Goal: Task Accomplishment & Management: Use online tool/utility

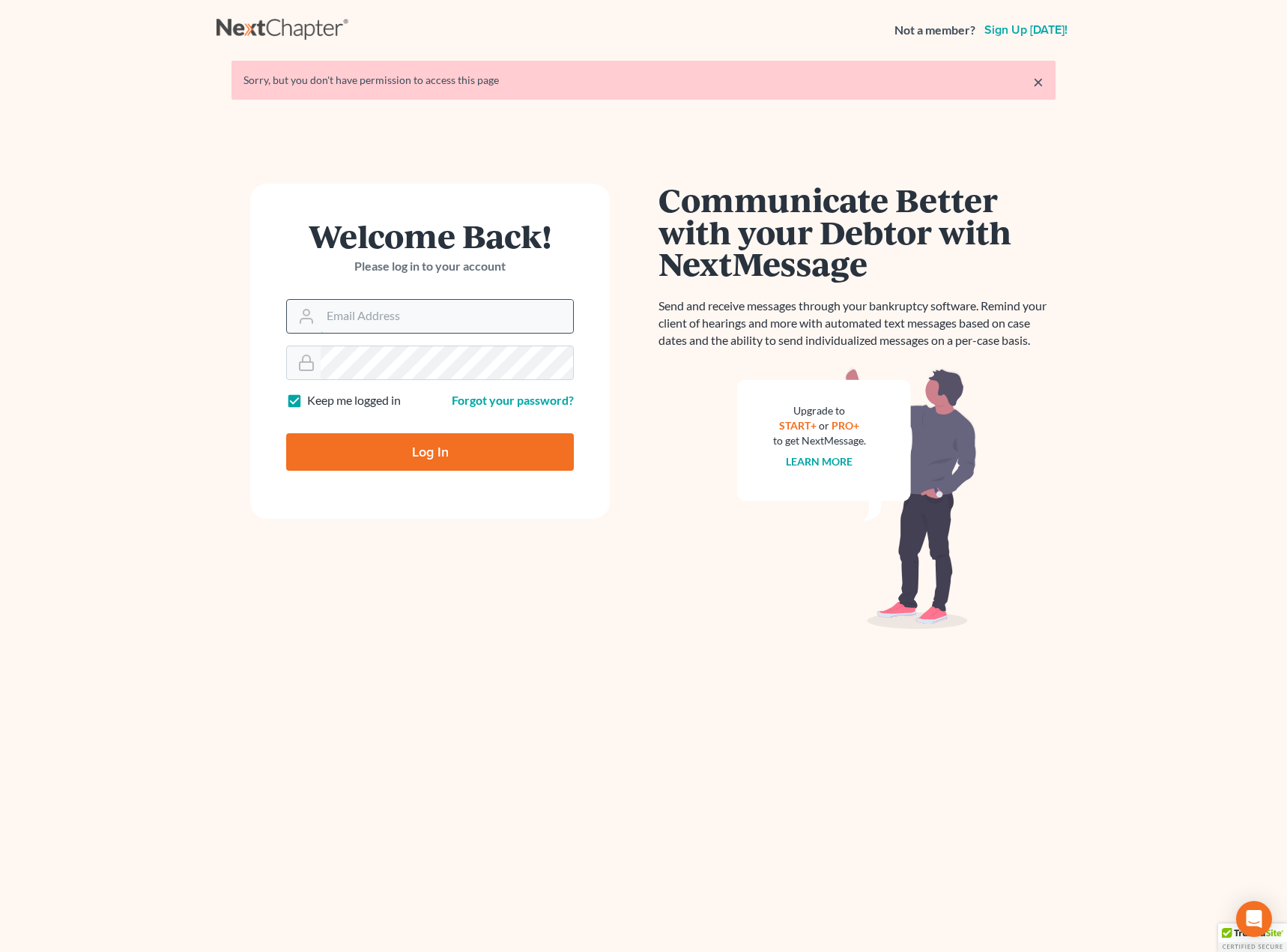
click at [368, 315] on input "Email Address" at bounding box center [447, 317] width 253 height 33
type input "eileen@keusseyanlaw.com"
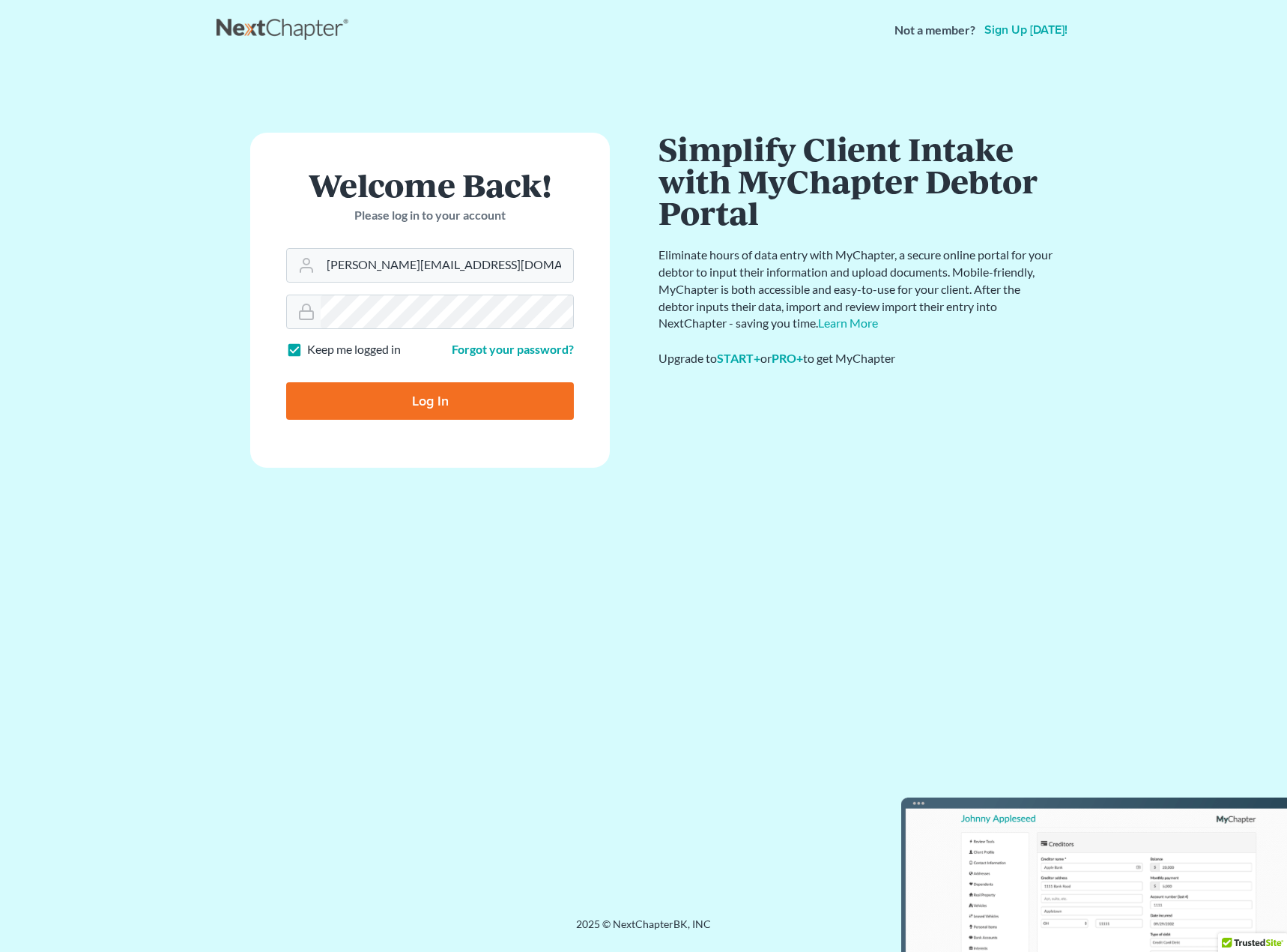
click at [400, 395] on input "Log In" at bounding box center [430, 401] width 288 height 38
type input "Thinking..."
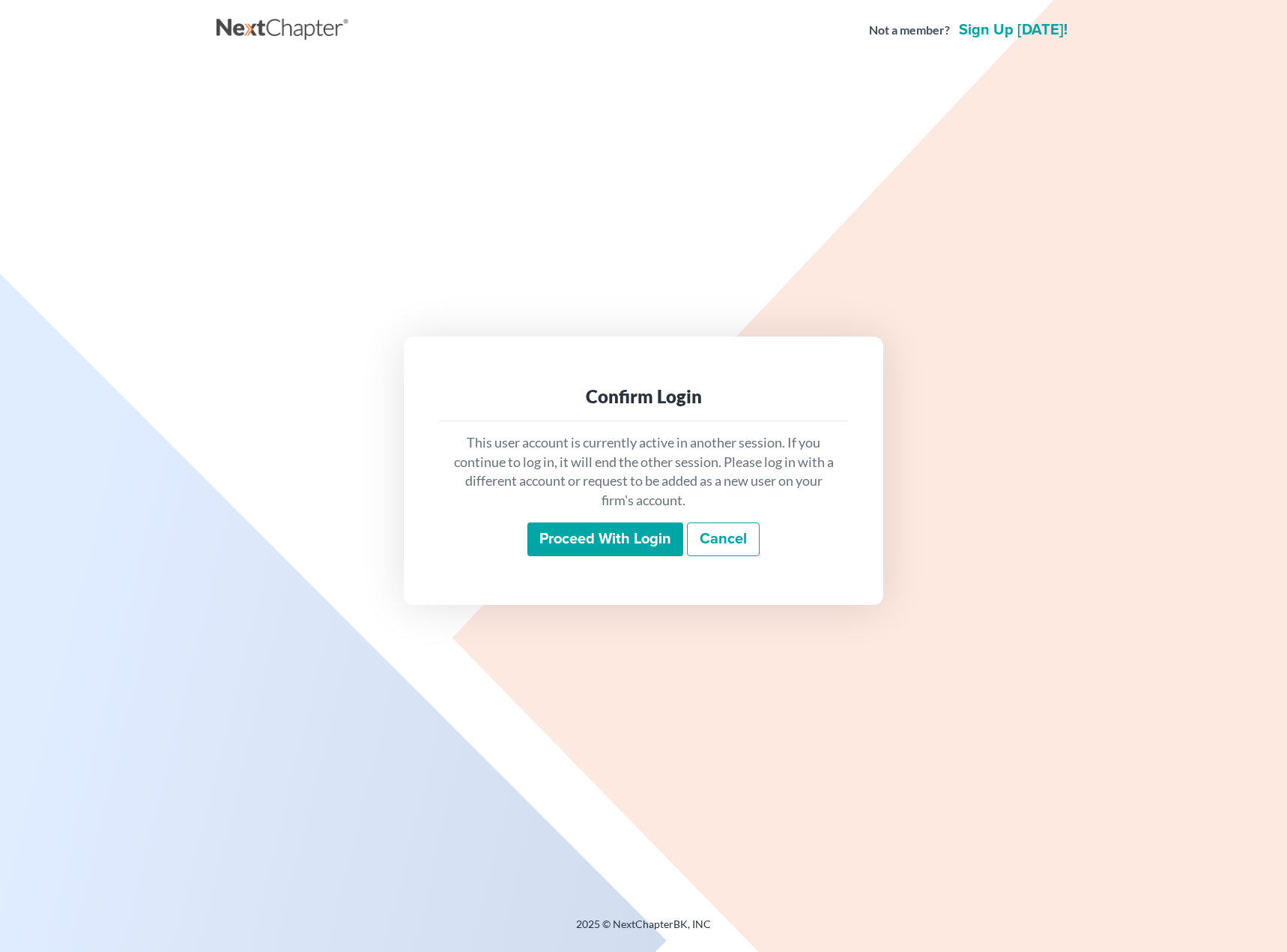
click at [584, 545] on input "Proceed with login" at bounding box center [605, 539] width 156 height 34
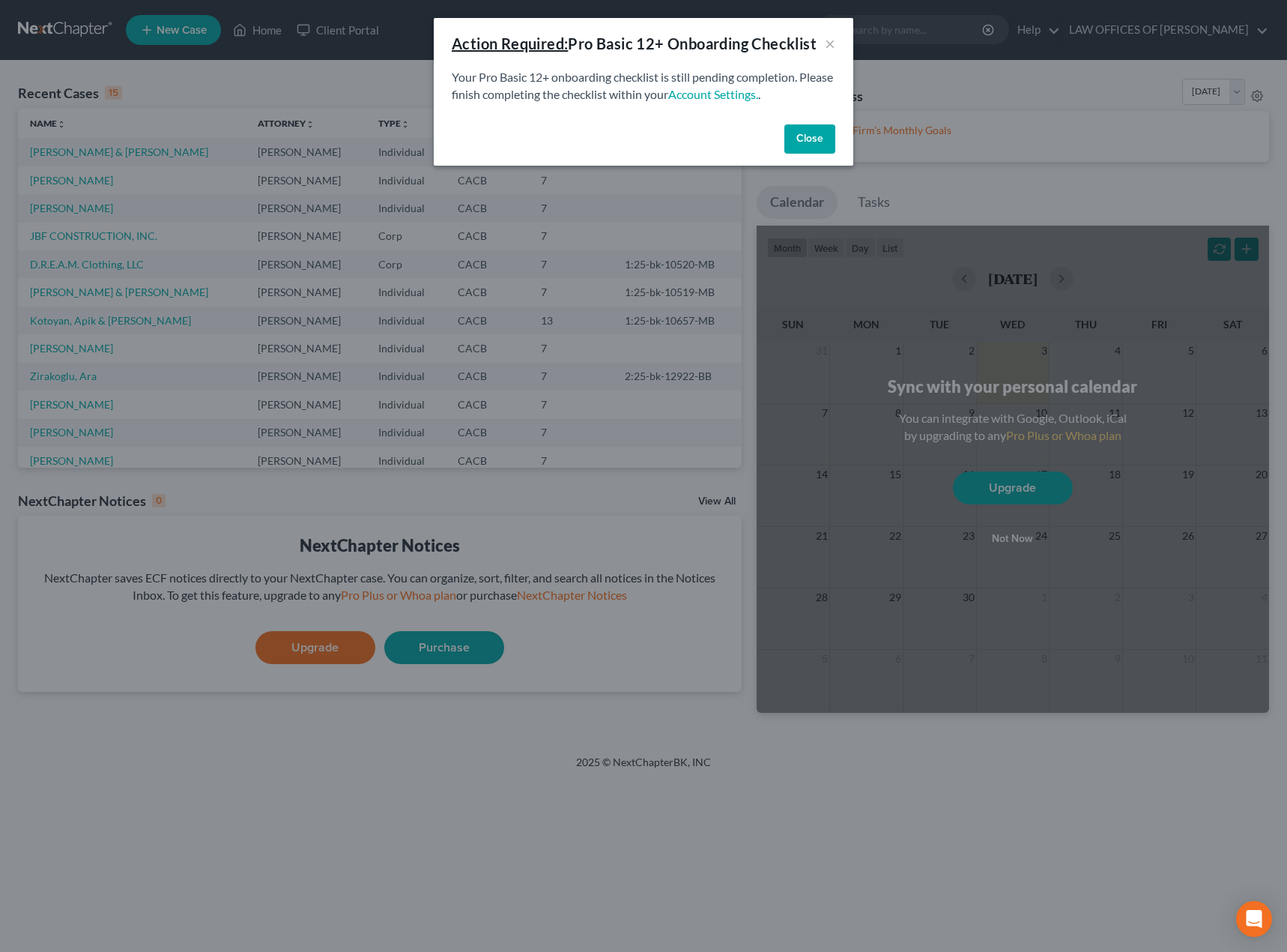
click at [815, 139] on button "Close" at bounding box center [810, 140] width 51 height 30
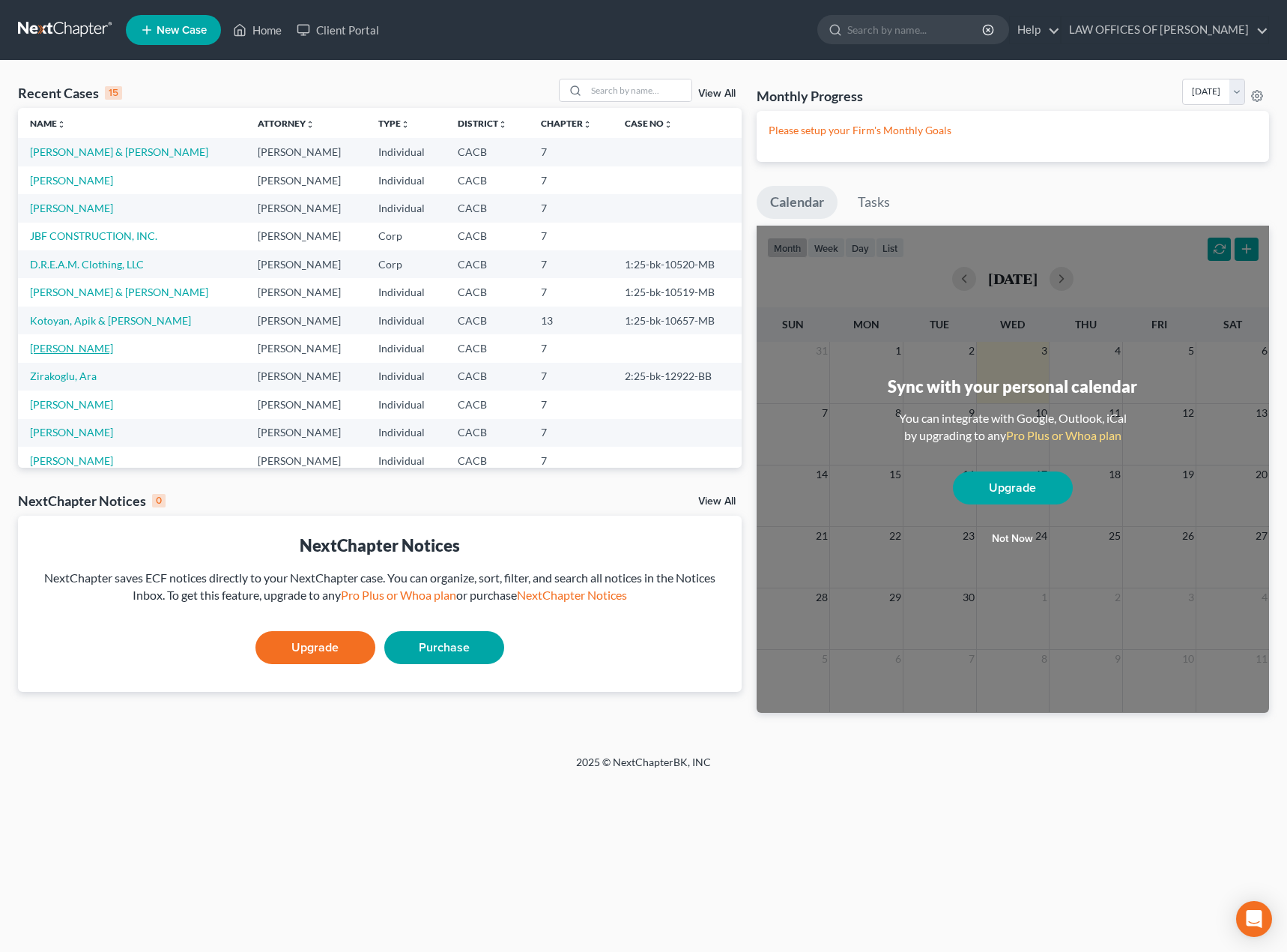
click at [75, 343] on link "Bakhtiar, Keivan" at bounding box center [71, 347] width 83 height 13
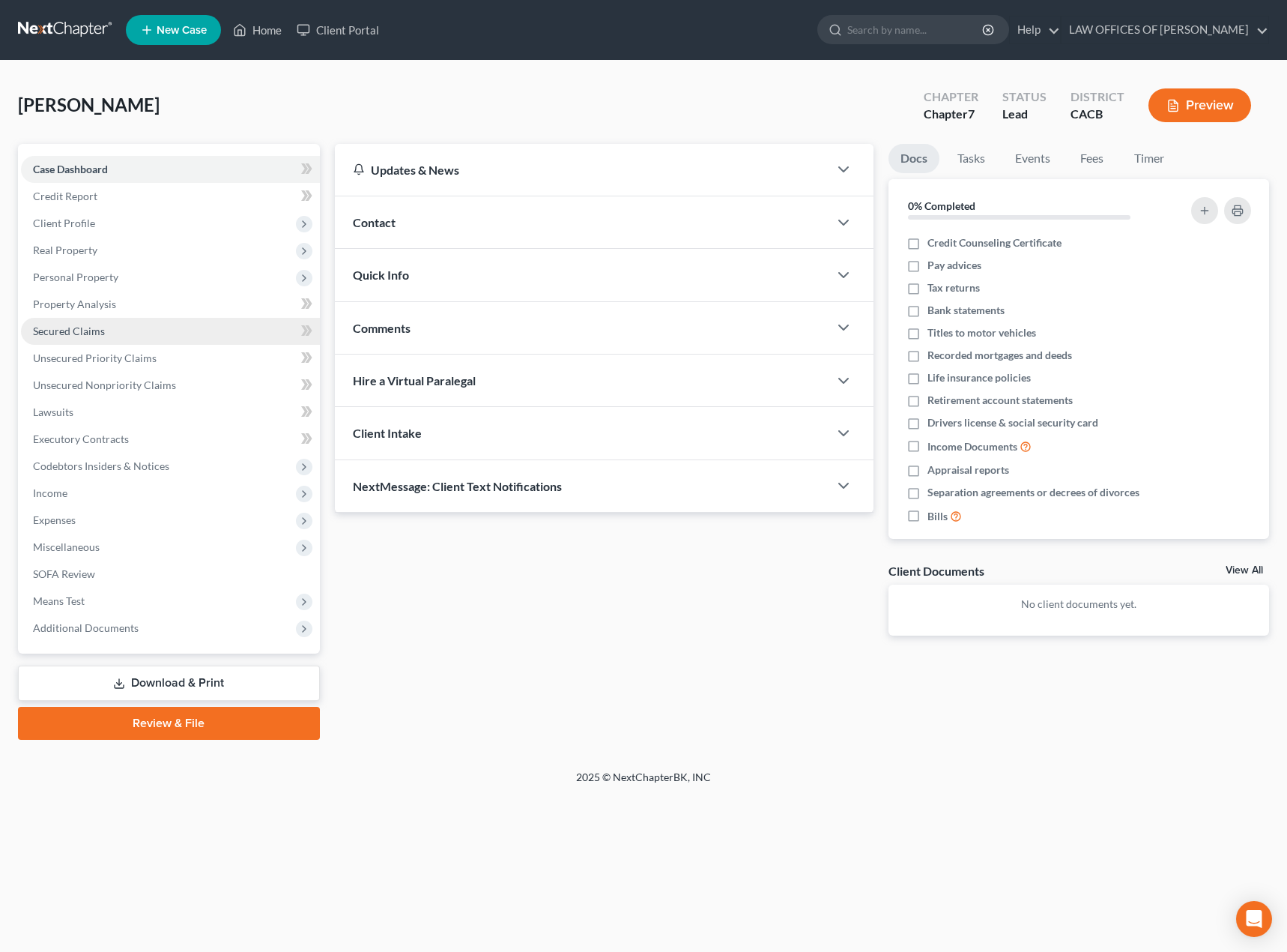
click at [113, 336] on link "Secured Claims" at bounding box center [170, 331] width 299 height 27
